Goal: Task Accomplishment & Management: Use online tool/utility

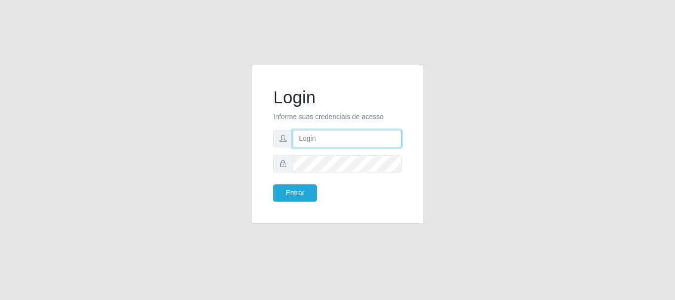
click at [342, 136] on input "text" at bounding box center [347, 138] width 109 height 17
type input "[EMAIL_ADDRESS][DOMAIN_NAME]"
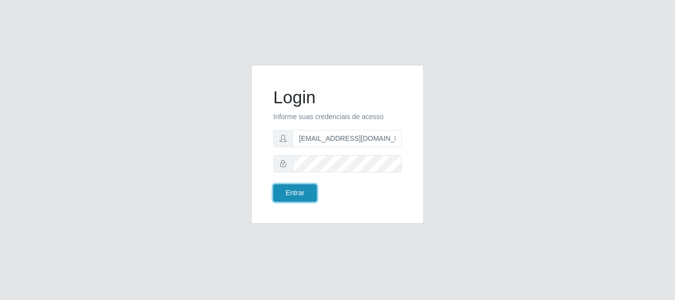
click at [289, 187] on button "Entrar" at bounding box center [295, 192] width 44 height 17
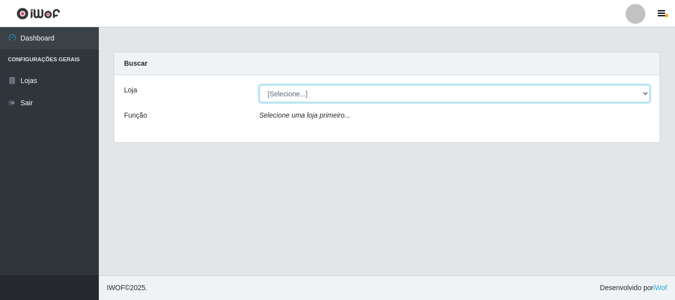
click at [647, 92] on select "[Selecione...] SuperFácil Atacado - Rodoviária" at bounding box center [455, 93] width 391 height 17
select select "400"
click at [260, 85] on select "[Selecione...] SuperFácil Atacado - Rodoviária" at bounding box center [455, 93] width 391 height 17
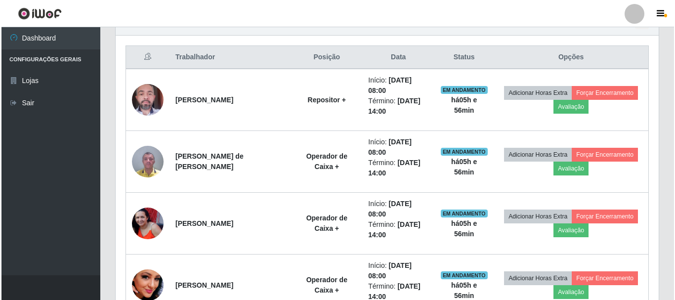
scroll to position [388, 0]
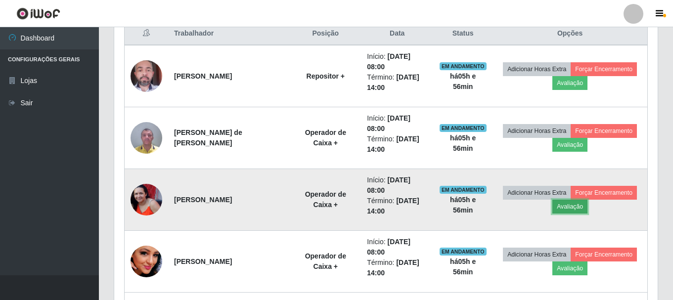
click at [569, 206] on button "Avaliação" at bounding box center [569, 207] width 35 height 14
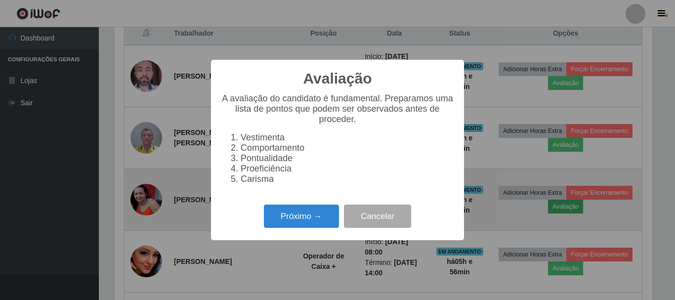
scroll to position [205, 538]
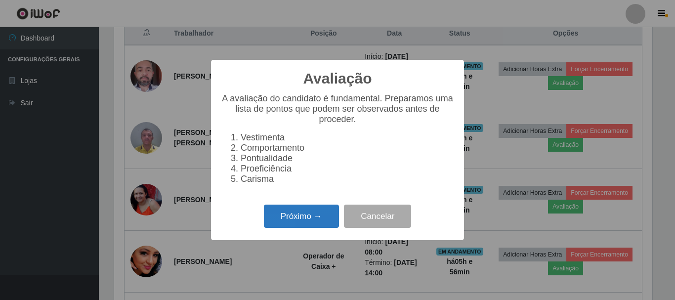
click at [319, 223] on button "Próximo →" at bounding box center [301, 216] width 75 height 23
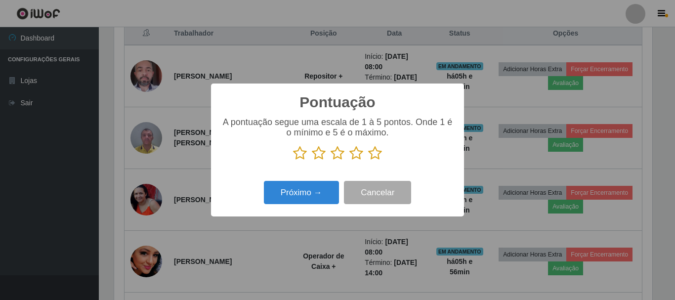
scroll to position [494173, 493840]
click at [371, 154] on icon at bounding box center [375, 153] width 14 height 15
click at [368, 161] on input "radio" at bounding box center [368, 161] width 0 height 0
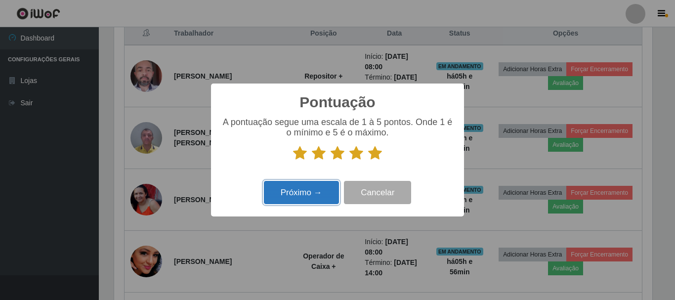
click at [318, 191] on button "Próximo →" at bounding box center [301, 192] width 75 height 23
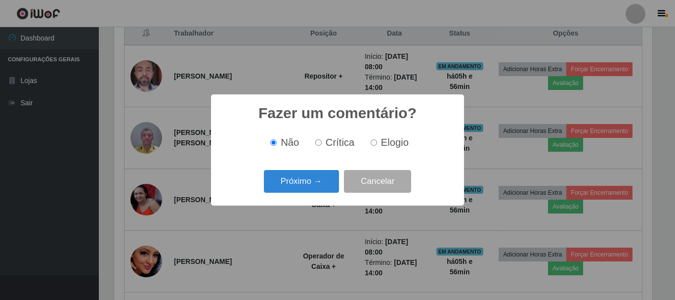
click at [373, 146] on input "Elogio" at bounding box center [374, 142] width 6 height 6
radio input "true"
click at [305, 177] on button "Próximo →" at bounding box center [301, 181] width 75 height 23
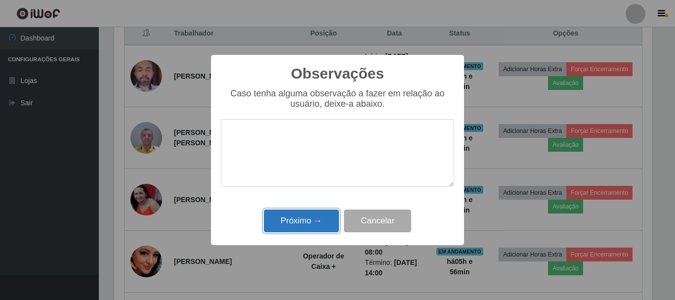
click at [308, 221] on button "Próximo →" at bounding box center [301, 221] width 75 height 23
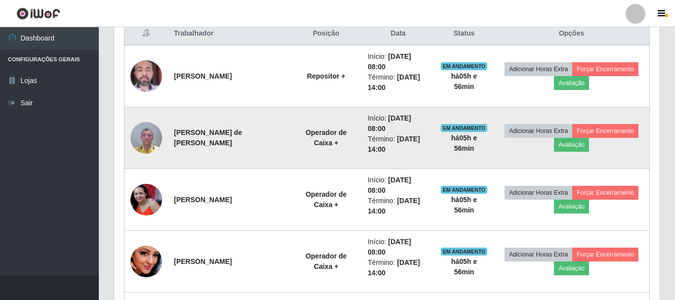
scroll to position [205, 543]
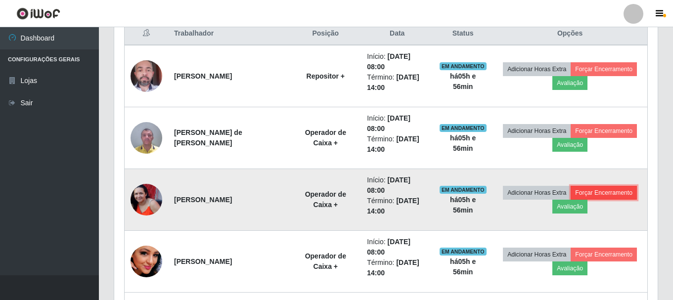
click at [603, 192] on button "Forçar Encerramento" at bounding box center [604, 193] width 66 height 14
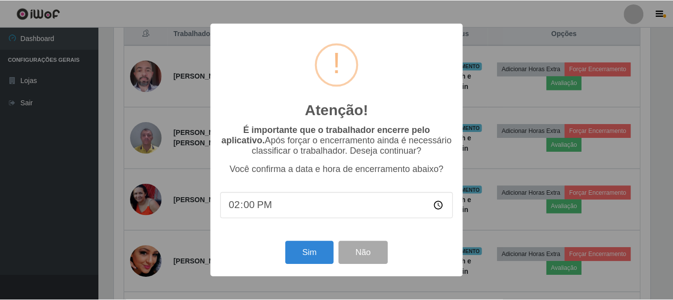
scroll to position [205, 538]
click at [303, 255] on button "Sim" at bounding box center [310, 252] width 48 height 23
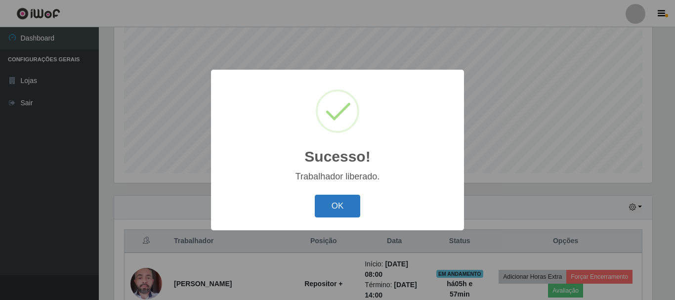
click at [353, 205] on button "OK" at bounding box center [338, 206] width 46 height 23
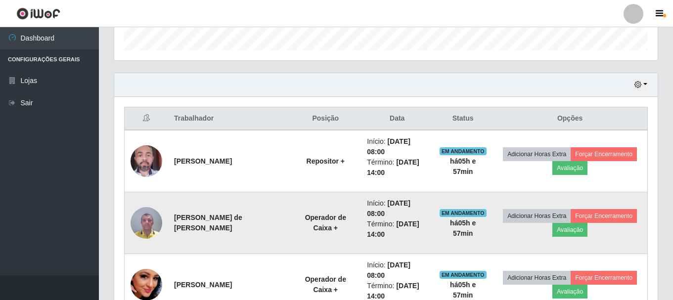
scroll to position [279, 0]
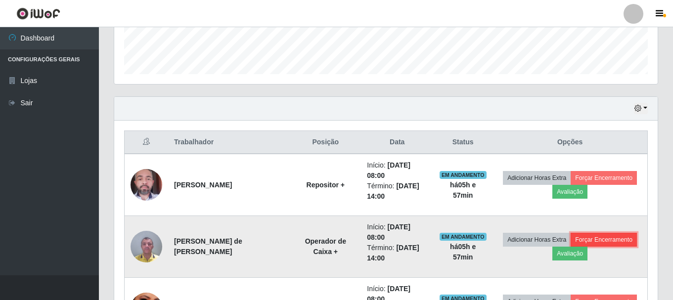
click at [597, 242] on button "Forçar Encerramento" at bounding box center [604, 240] width 66 height 14
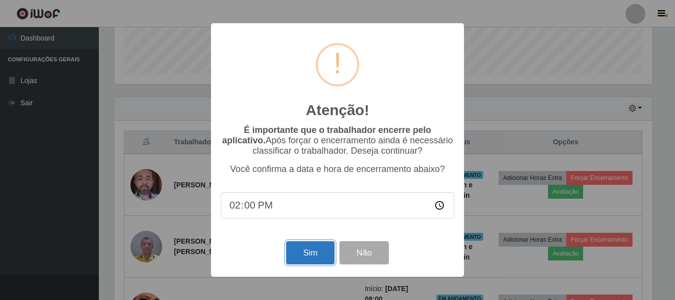
click at [314, 250] on button "Sim" at bounding box center [310, 252] width 48 height 23
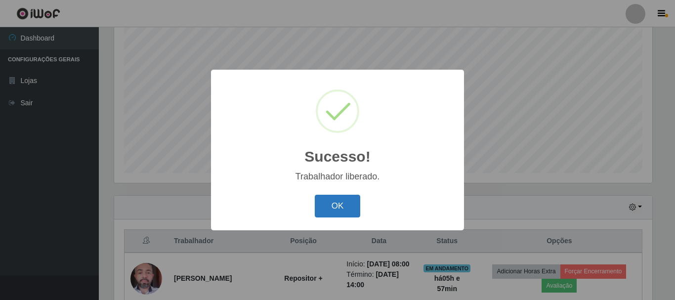
click at [340, 204] on button "OK" at bounding box center [338, 206] width 46 height 23
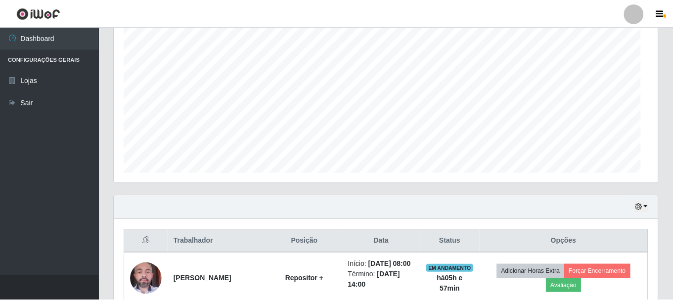
scroll to position [0, 0]
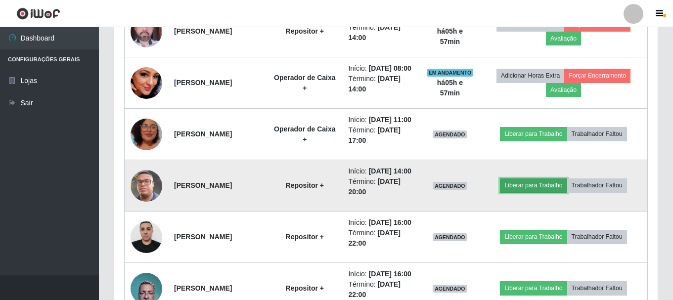
click at [535, 192] on button "Liberar para Trabalho" at bounding box center [533, 185] width 67 height 14
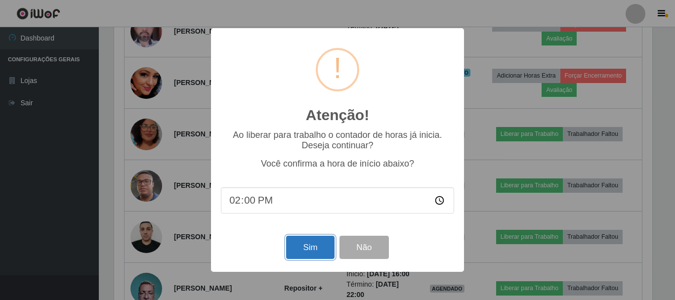
click at [313, 251] on button "Sim" at bounding box center [310, 247] width 48 height 23
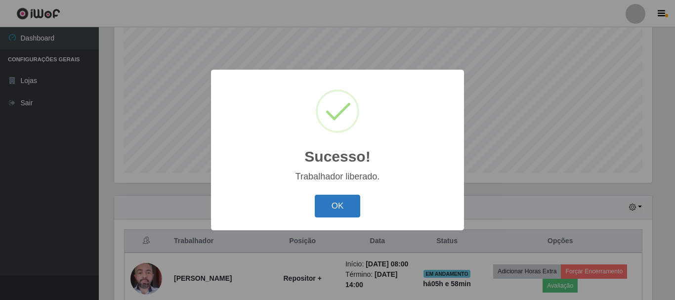
click at [336, 209] on button "OK" at bounding box center [338, 206] width 46 height 23
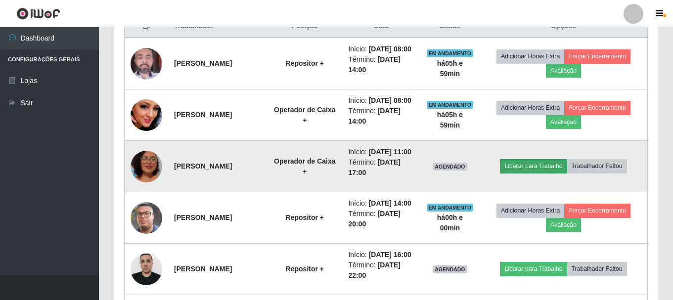
scroll to position [378, 0]
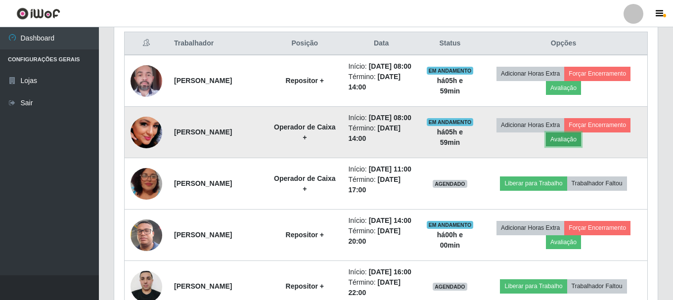
click at [578, 146] on button "Avaliação" at bounding box center [563, 139] width 35 height 14
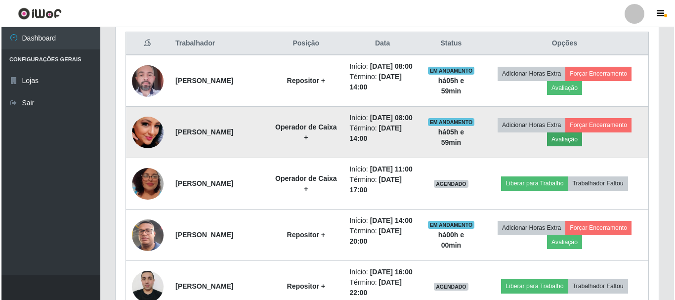
scroll to position [205, 538]
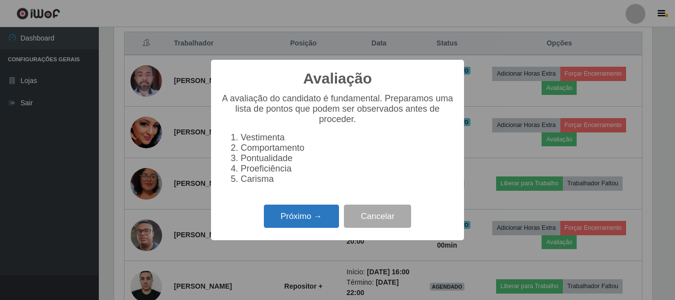
click at [297, 224] on button "Próximo →" at bounding box center [301, 216] width 75 height 23
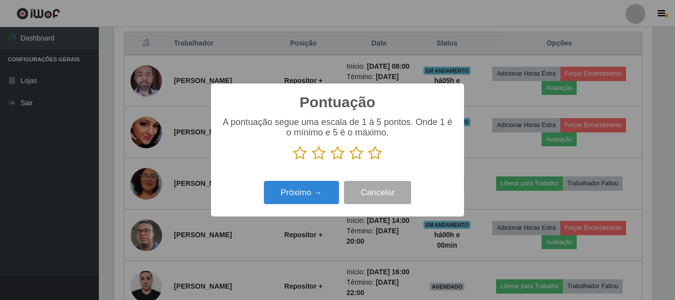
click at [374, 155] on icon at bounding box center [375, 153] width 14 height 15
click at [368, 161] on input "radio" at bounding box center [368, 161] width 0 height 0
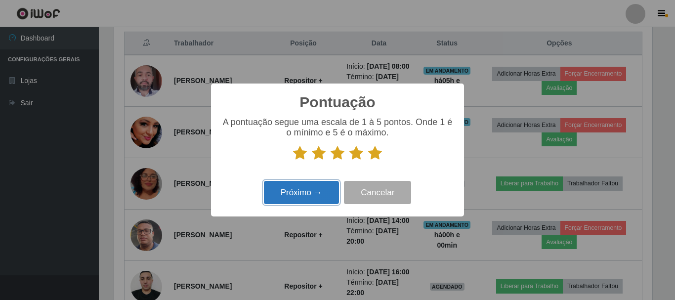
click at [298, 191] on button "Próximo →" at bounding box center [301, 192] width 75 height 23
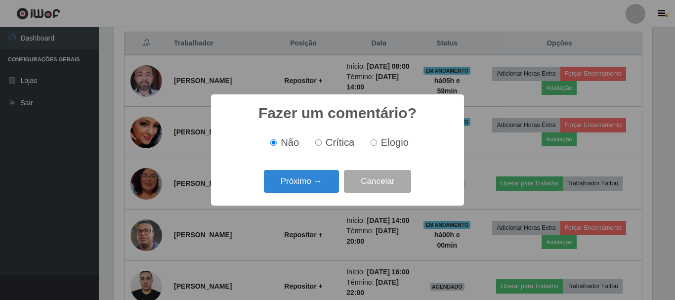
click at [375, 143] on input "Elogio" at bounding box center [374, 142] width 6 height 6
radio input "true"
click at [318, 175] on button "Próximo →" at bounding box center [301, 181] width 75 height 23
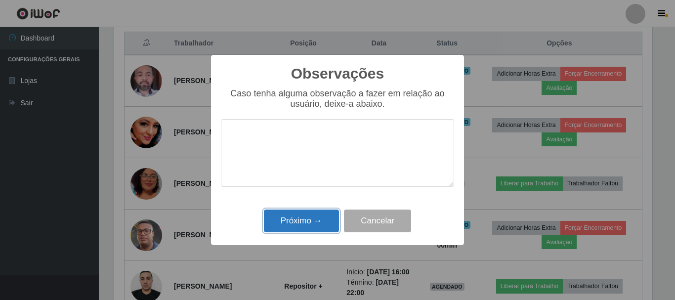
drag, startPoint x: 286, startPoint y: 219, endPoint x: 307, endPoint y: 219, distance: 21.3
click at [287, 219] on button "Próximo →" at bounding box center [301, 221] width 75 height 23
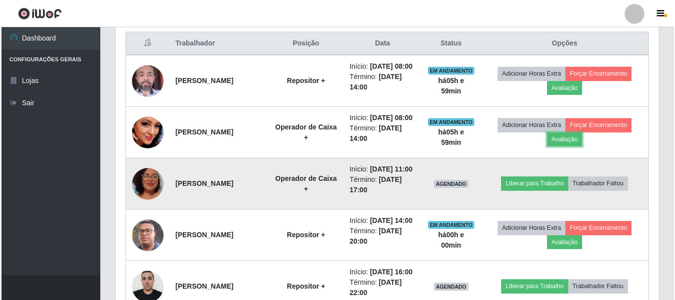
scroll to position [205, 543]
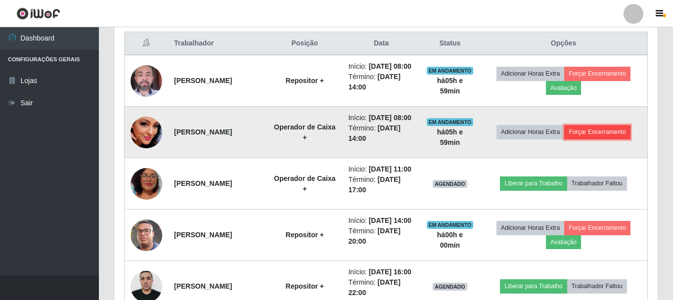
click at [591, 139] on button "Forçar Encerramento" at bounding box center [597, 132] width 66 height 14
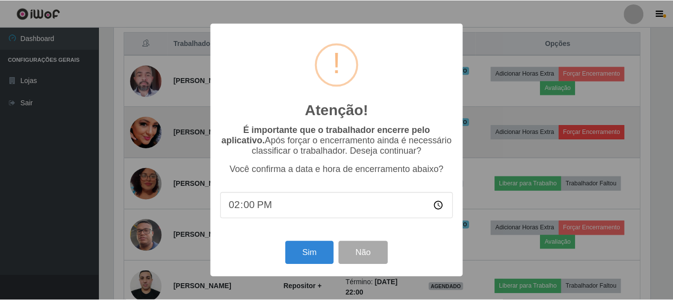
scroll to position [205, 538]
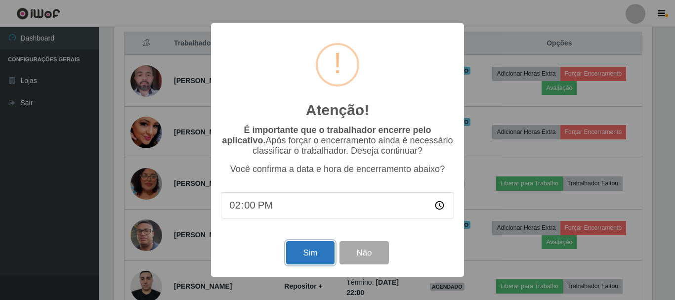
click at [300, 251] on button "Sim" at bounding box center [310, 252] width 48 height 23
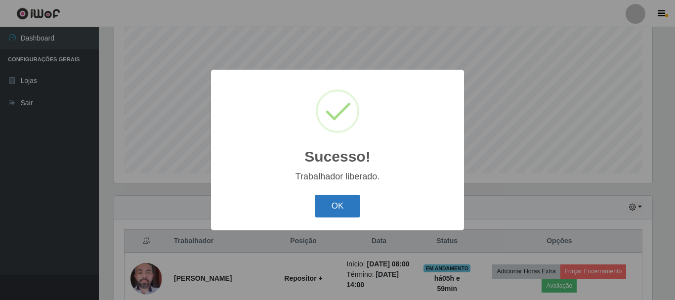
click at [346, 213] on button "OK" at bounding box center [338, 206] width 46 height 23
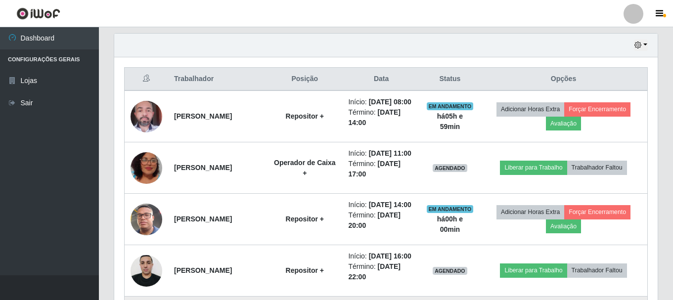
scroll to position [329, 0]
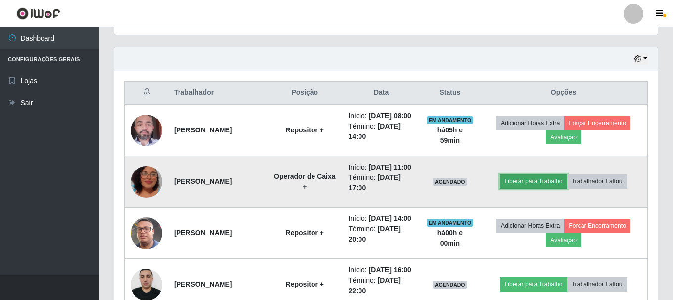
click at [553, 188] on button "Liberar para Trabalho" at bounding box center [533, 182] width 67 height 14
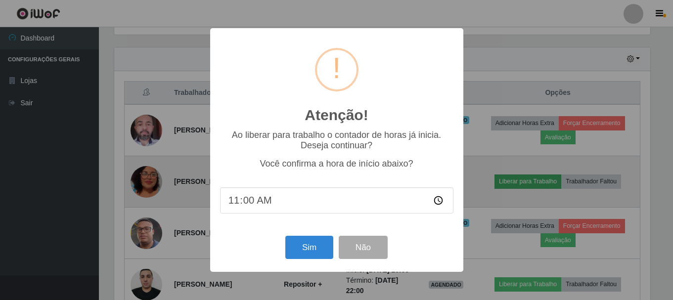
scroll to position [205, 538]
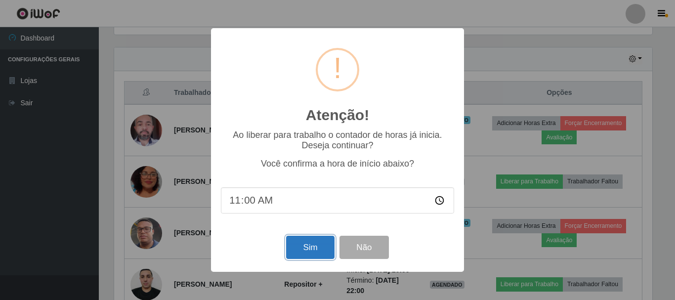
click at [291, 243] on button "Sim" at bounding box center [310, 247] width 48 height 23
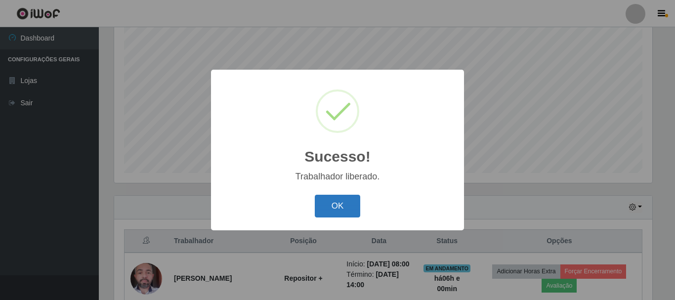
click at [335, 208] on button "OK" at bounding box center [338, 206] width 46 height 23
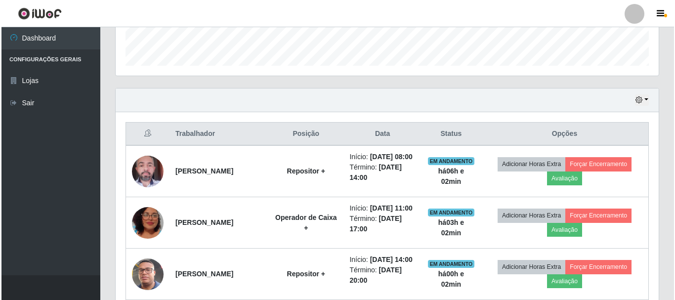
scroll to position [279, 0]
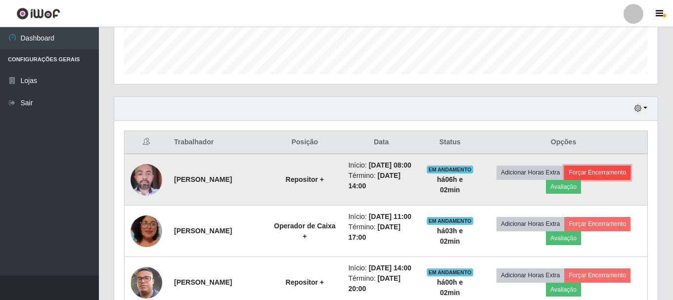
click at [581, 179] on button "Forçar Encerramento" at bounding box center [597, 173] width 66 height 14
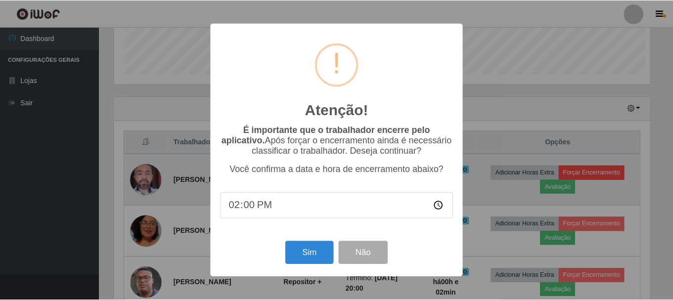
scroll to position [205, 538]
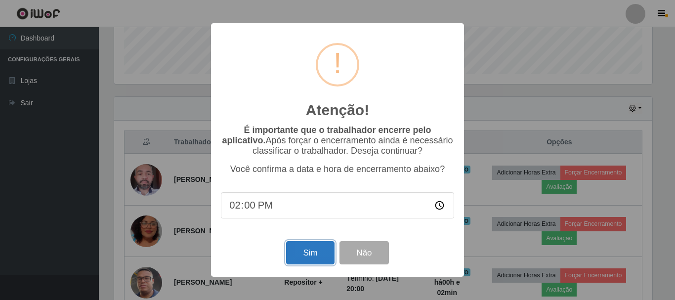
click at [328, 252] on button "Sim" at bounding box center [310, 252] width 48 height 23
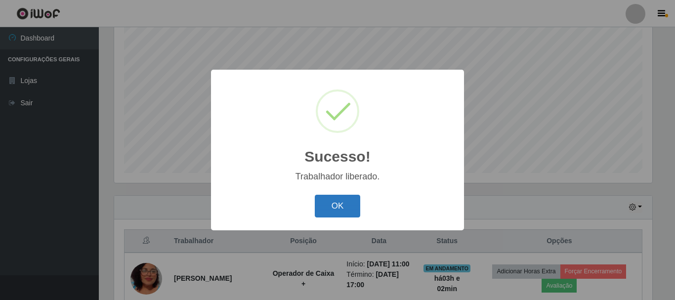
click at [349, 207] on button "OK" at bounding box center [338, 206] width 46 height 23
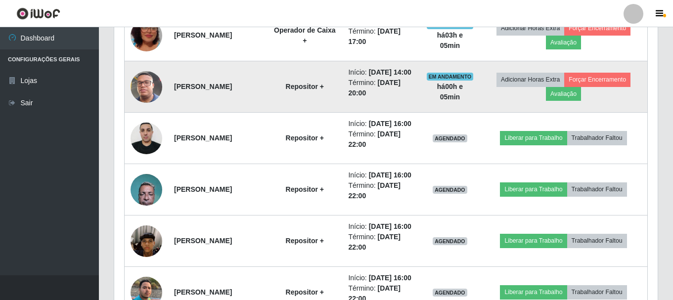
scroll to position [428, 0]
